Goal: Information Seeking & Learning: Learn about a topic

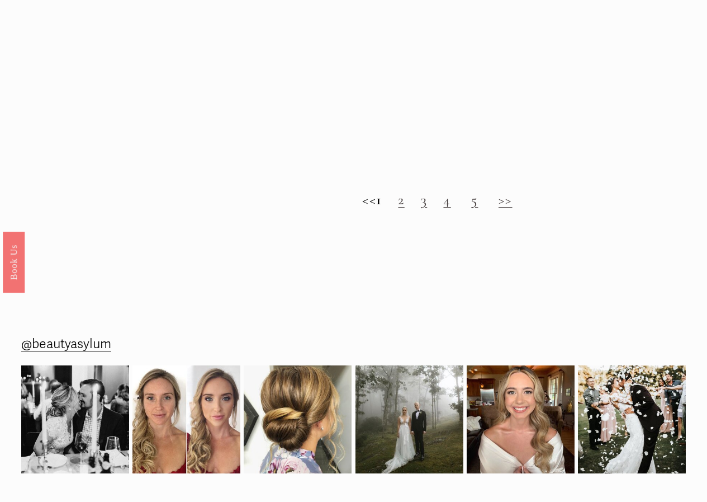
scroll to position [1006, 0]
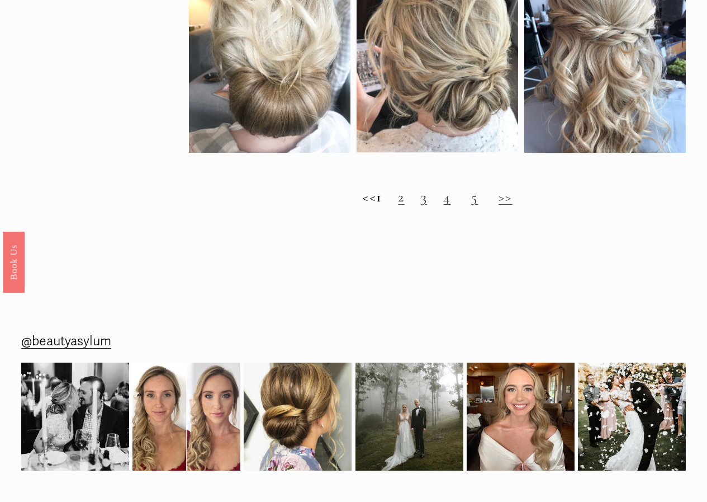
click at [404, 205] on link "2" at bounding box center [401, 196] width 6 height 17
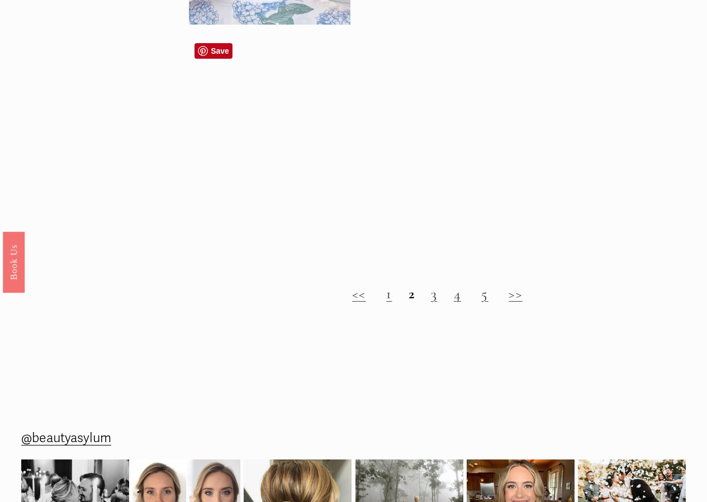
scroll to position [1118, 0]
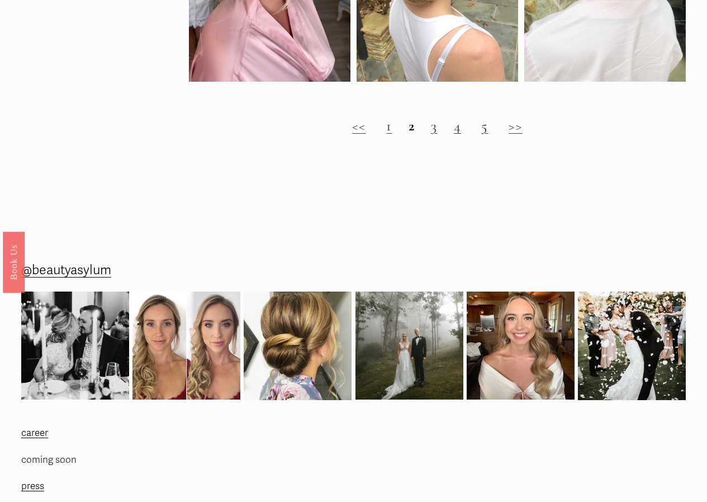
click at [457, 134] on link "4" at bounding box center [457, 125] width 7 height 17
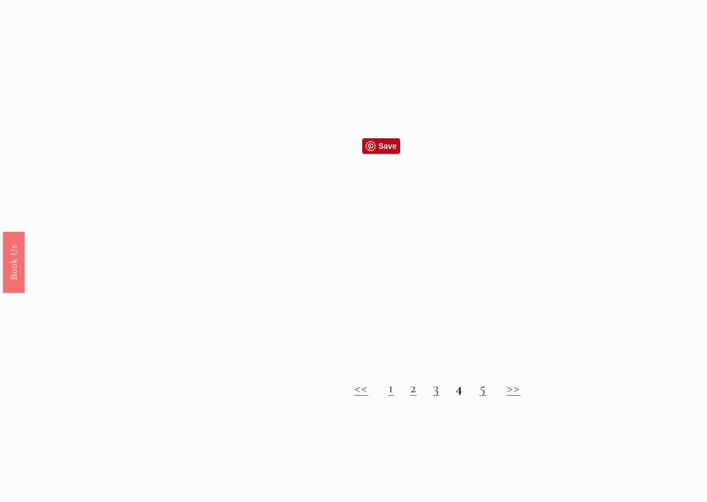
scroll to position [839, 0]
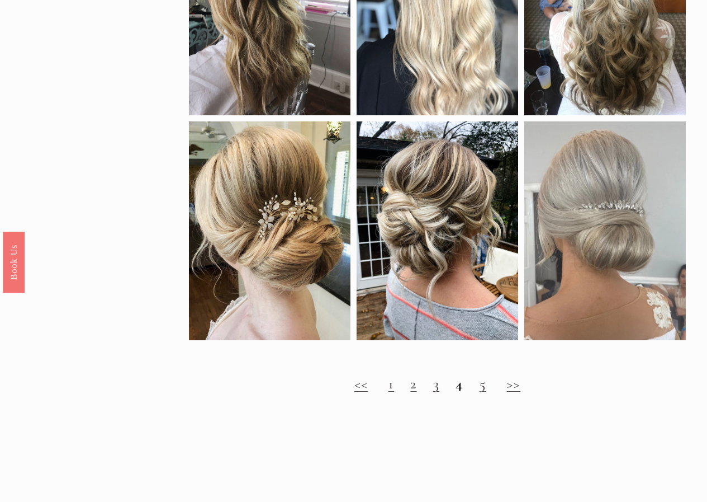
click at [466, 392] on h2 "<< 1 2 3 4 5 >>" at bounding box center [437, 383] width 497 height 17
click at [483, 392] on link "5" at bounding box center [483, 383] width 7 height 17
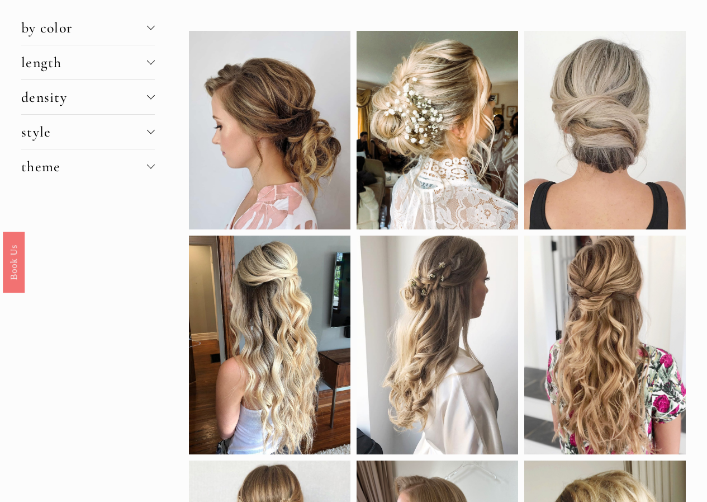
scroll to position [112, 0]
